Goal: Transaction & Acquisition: Purchase product/service

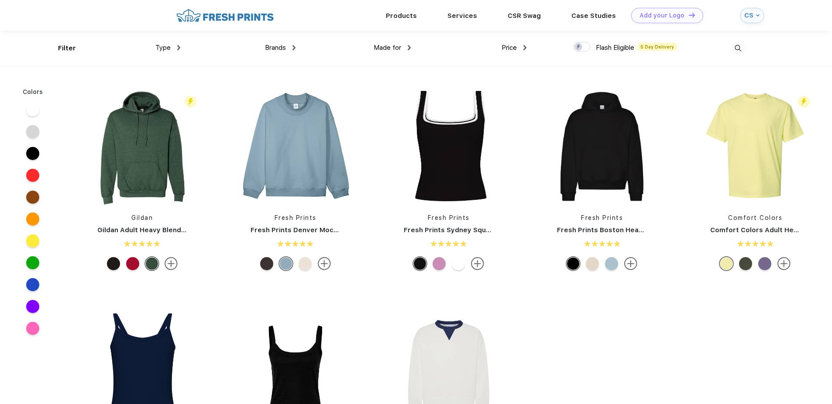
scroll to position [0, 0]
click at [742, 45] on img at bounding box center [738, 48] width 14 height 14
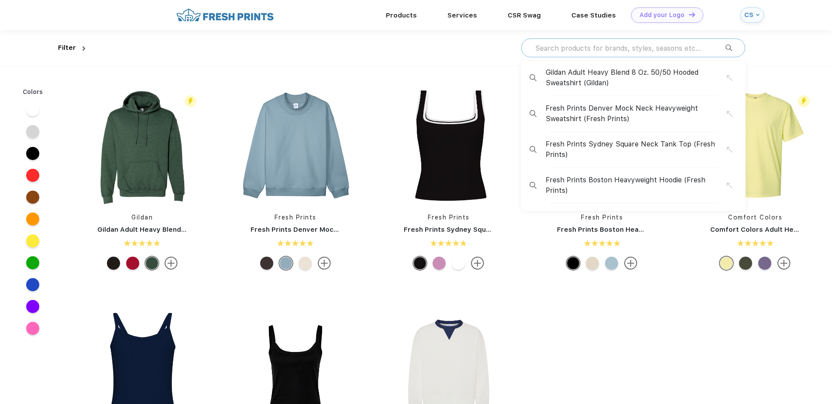
click at [625, 51] on input "text" at bounding box center [630, 48] width 191 height 10
paste input "#[DATE]"
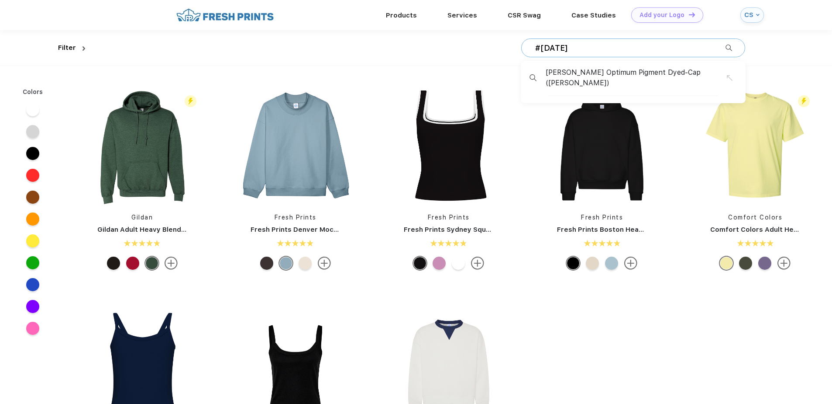
type input "#[DATE]"
click at [628, 64] on div "[PERSON_NAME] Optimum Pigment Dyed-Cap ([PERSON_NAME])" at bounding box center [633, 82] width 225 height 42
click at [632, 71] on span "[PERSON_NAME] Optimum Pigment Dyed-Cap ([PERSON_NAME])" at bounding box center [636, 77] width 181 height 21
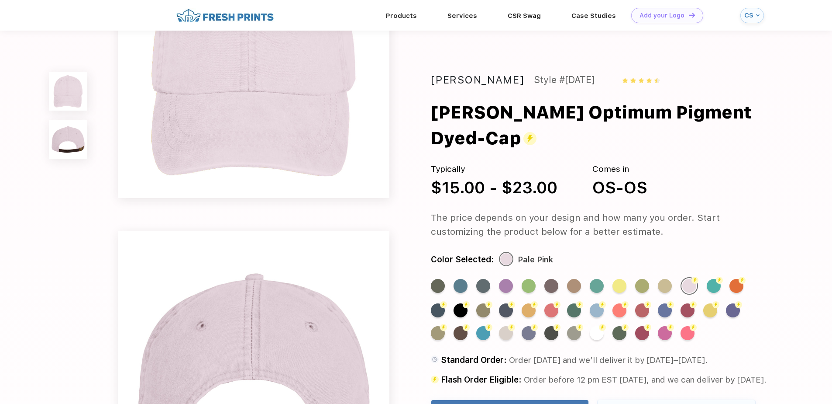
scroll to position [131, 0]
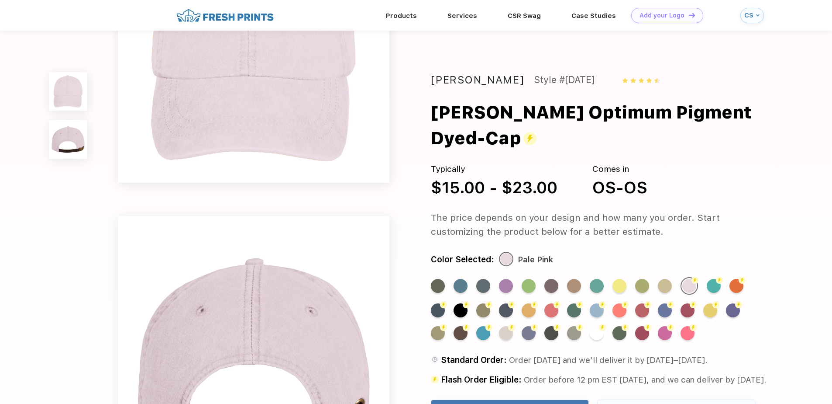
click at [636, 374] on span "Order before 12 pm EST [DATE], and we can deliver by [DATE]." at bounding box center [645, 379] width 243 height 10
